Goal: Information Seeking & Learning: Learn about a topic

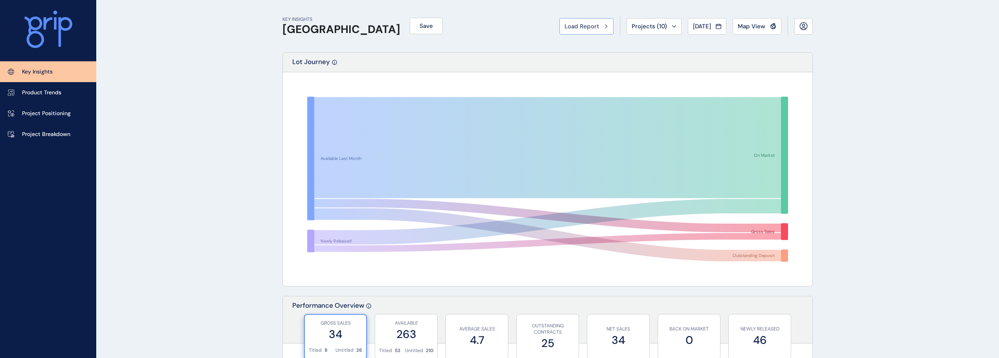
click at [578, 25] on span "Load Report" at bounding box center [582, 26] width 35 height 8
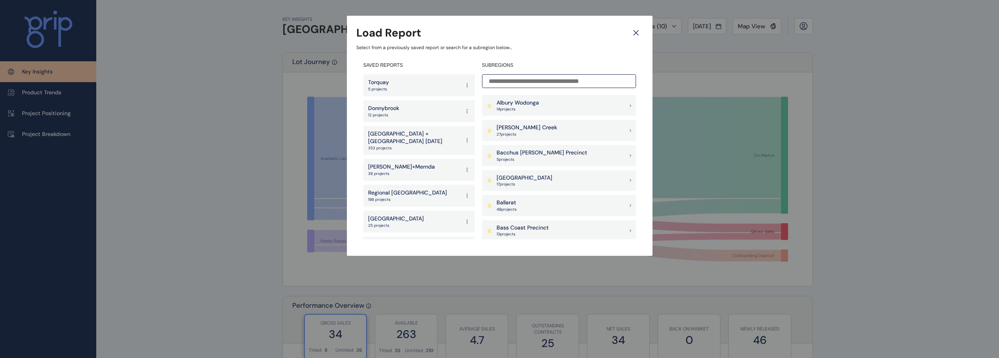
click at [516, 128] on p "[PERSON_NAME] Creek" at bounding box center [527, 128] width 61 height 8
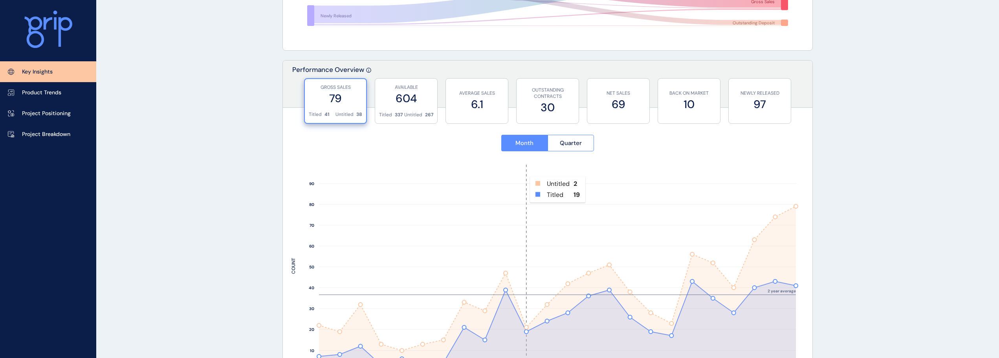
scroll to position [472, 0]
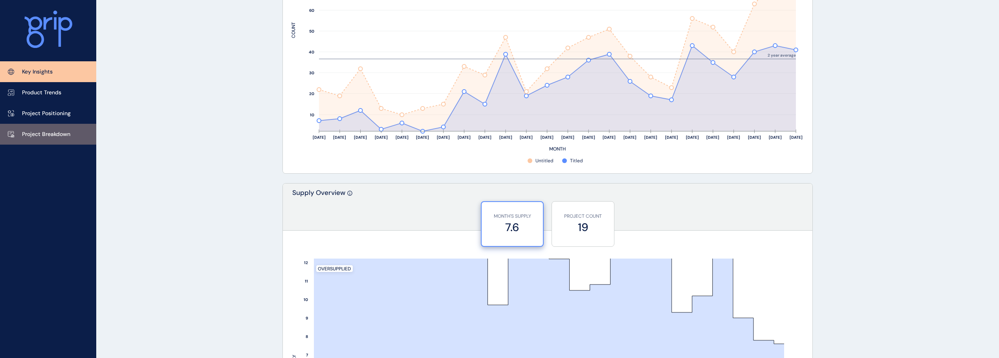
click at [74, 136] on link "Project Breakdown" at bounding box center [48, 134] width 96 height 21
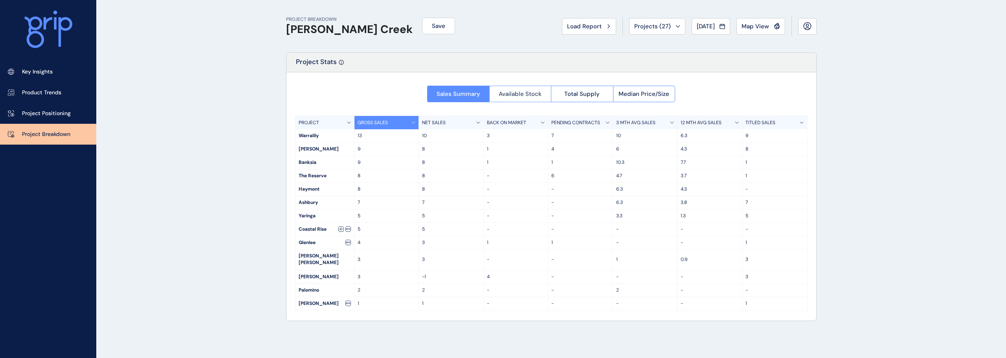
click at [506, 94] on span "Available Stock" at bounding box center [520, 94] width 43 height 8
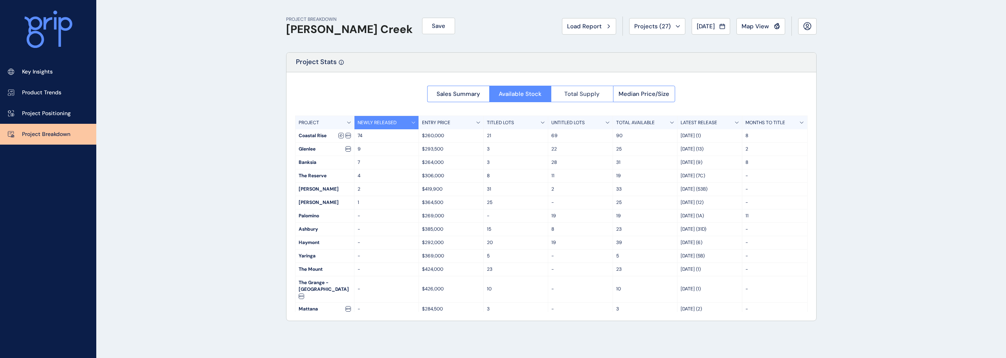
click at [568, 96] on span "Total Supply" at bounding box center [581, 94] width 35 height 8
